Goal: Check status: Check status

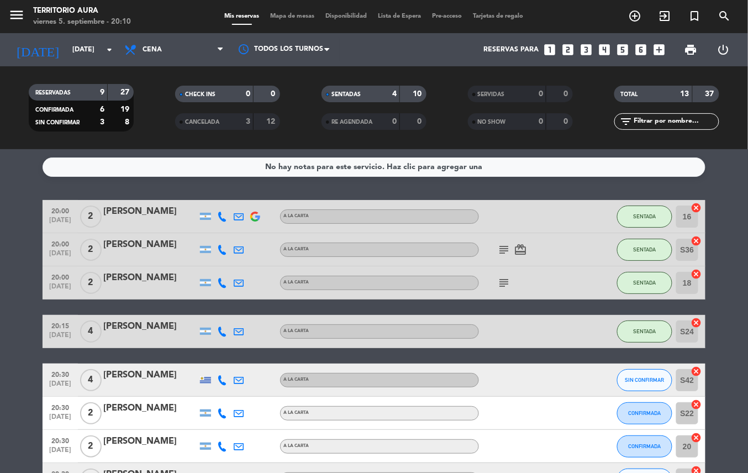
click at [238, 379] on icon at bounding box center [239, 380] width 10 height 10
click at [239, 379] on icon at bounding box center [239, 380] width 10 height 10
click at [222, 379] on icon at bounding box center [222, 380] width 10 height 10
click at [728, 281] on bookings-row "20:00 [DATE] 2 [PERSON_NAME] A LA CARTA SENTADA 16 cancel 20:00 [DATE] 2 [PERSO…" at bounding box center [374, 454] width 748 height 508
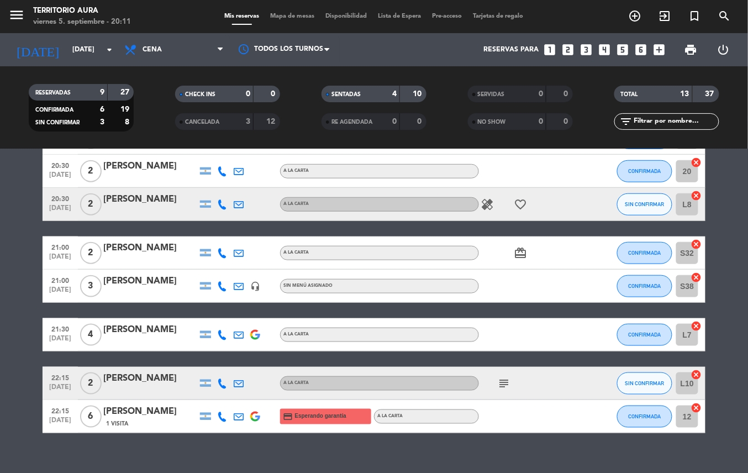
scroll to position [279, 0]
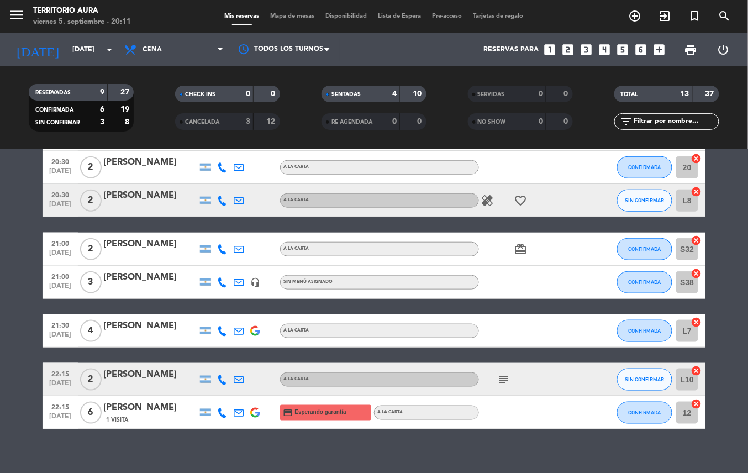
click at [489, 200] on icon "healing" at bounding box center [487, 200] width 13 height 13
click at [511, 380] on icon "subject" at bounding box center [503, 379] width 13 height 13
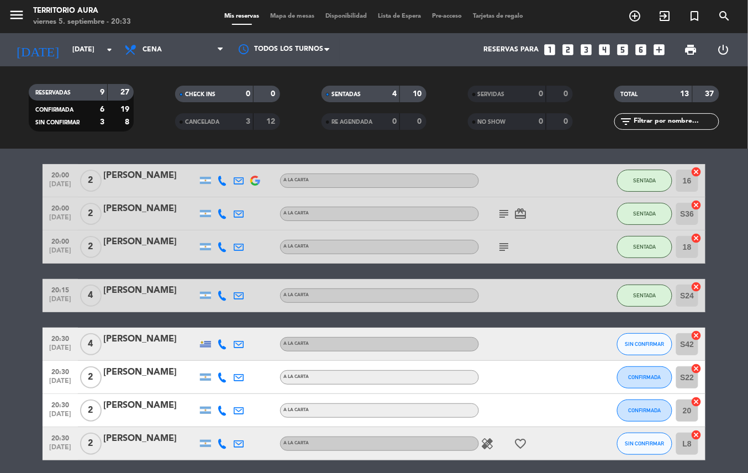
scroll to position [0, 0]
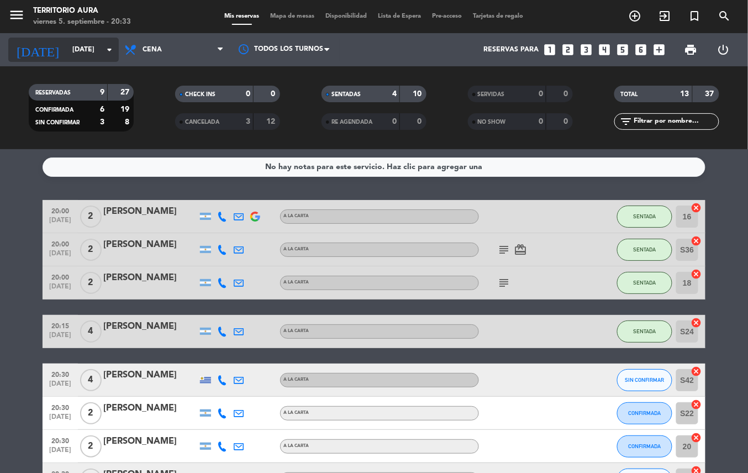
click at [67, 49] on input "[DATE]" at bounding box center [113, 49] width 93 height 19
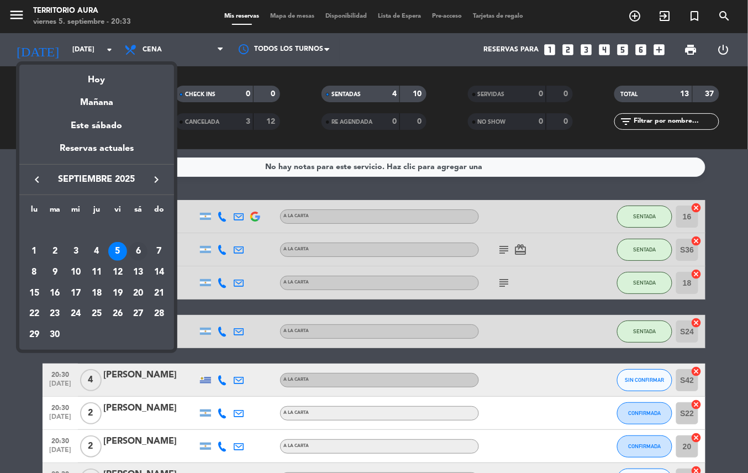
click at [138, 251] on div "6" at bounding box center [138, 251] width 19 height 19
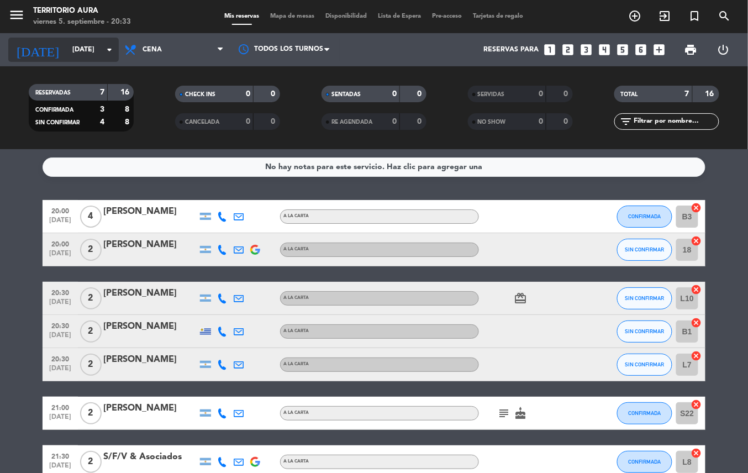
click at [70, 49] on input "[DATE]" at bounding box center [113, 49] width 93 height 19
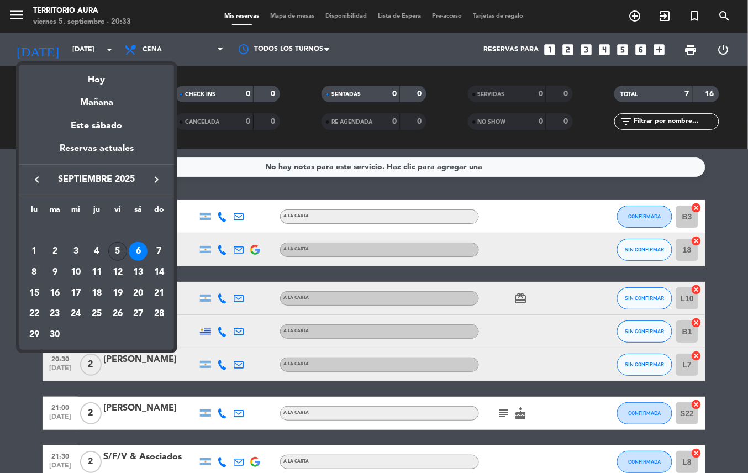
click at [117, 251] on div "5" at bounding box center [117, 251] width 19 height 19
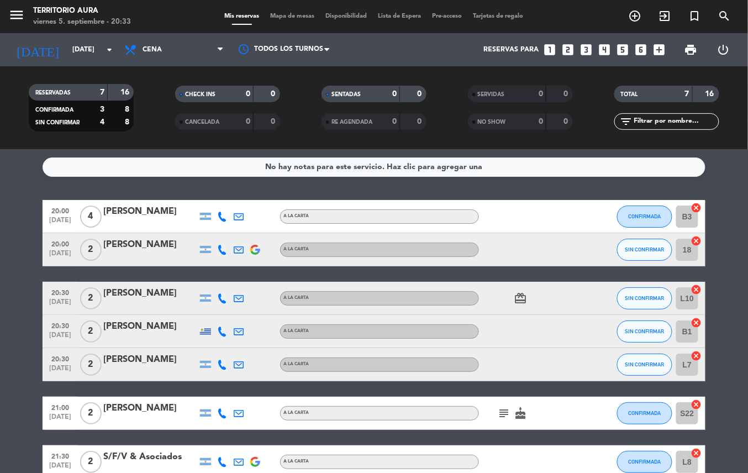
type input "[DATE]"
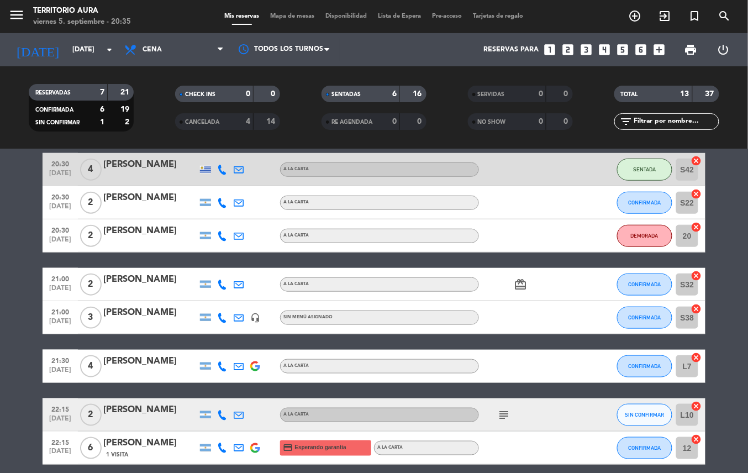
scroll to position [260, 0]
